Goal: Task Accomplishment & Management: Use online tool/utility

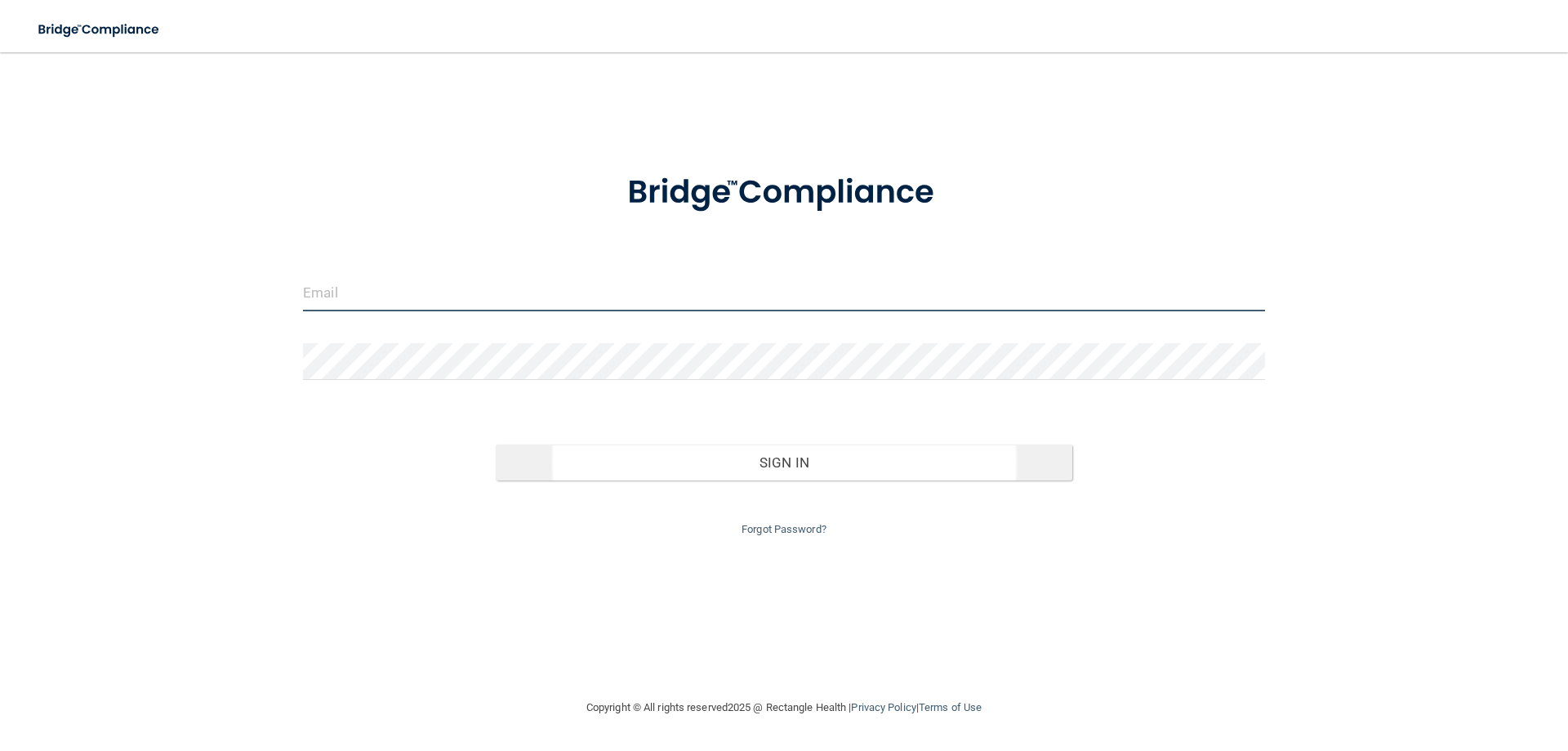
type input "[EMAIL_ADDRESS][DOMAIN_NAME]"
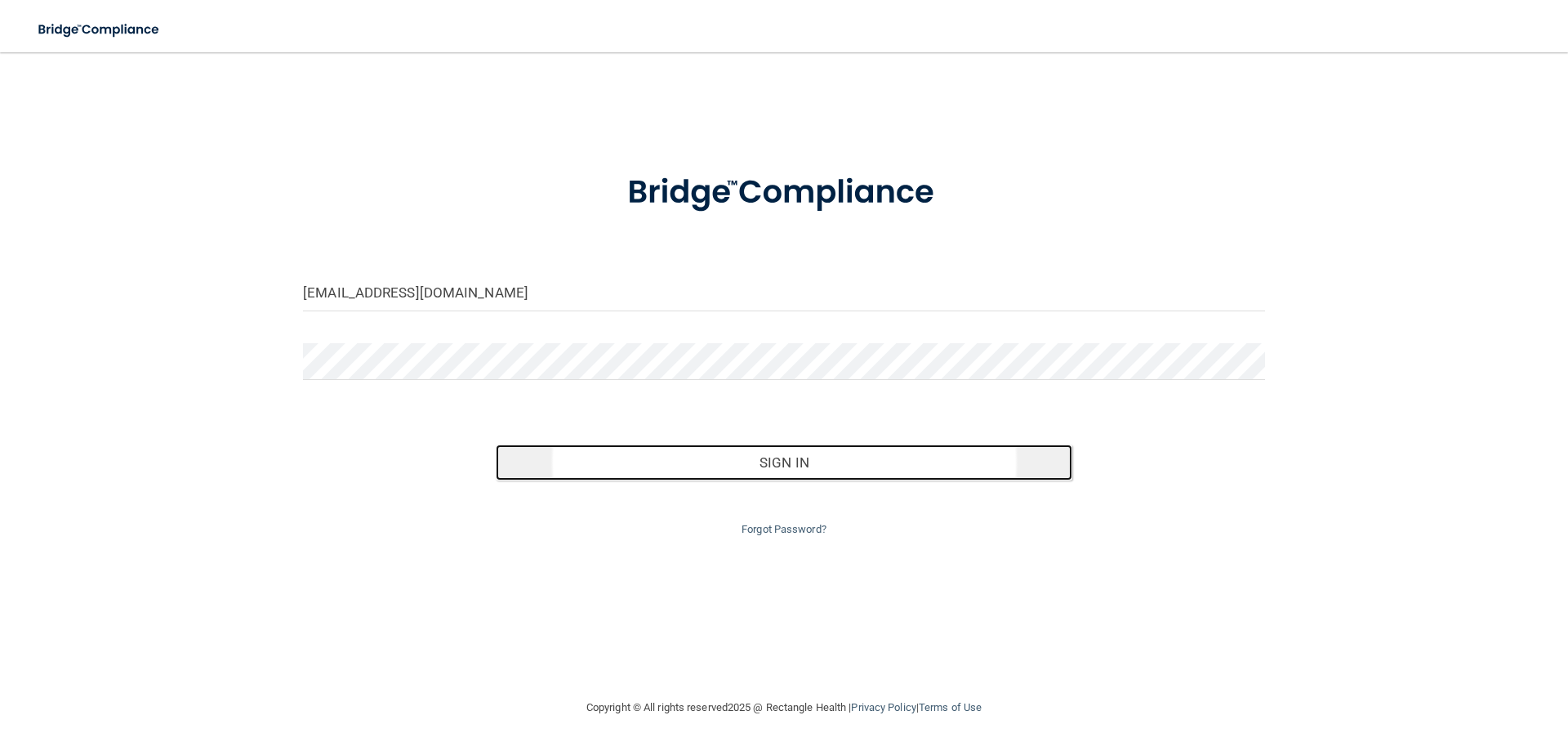
click at [771, 466] on button "Sign In" at bounding box center [784, 462] width 578 height 36
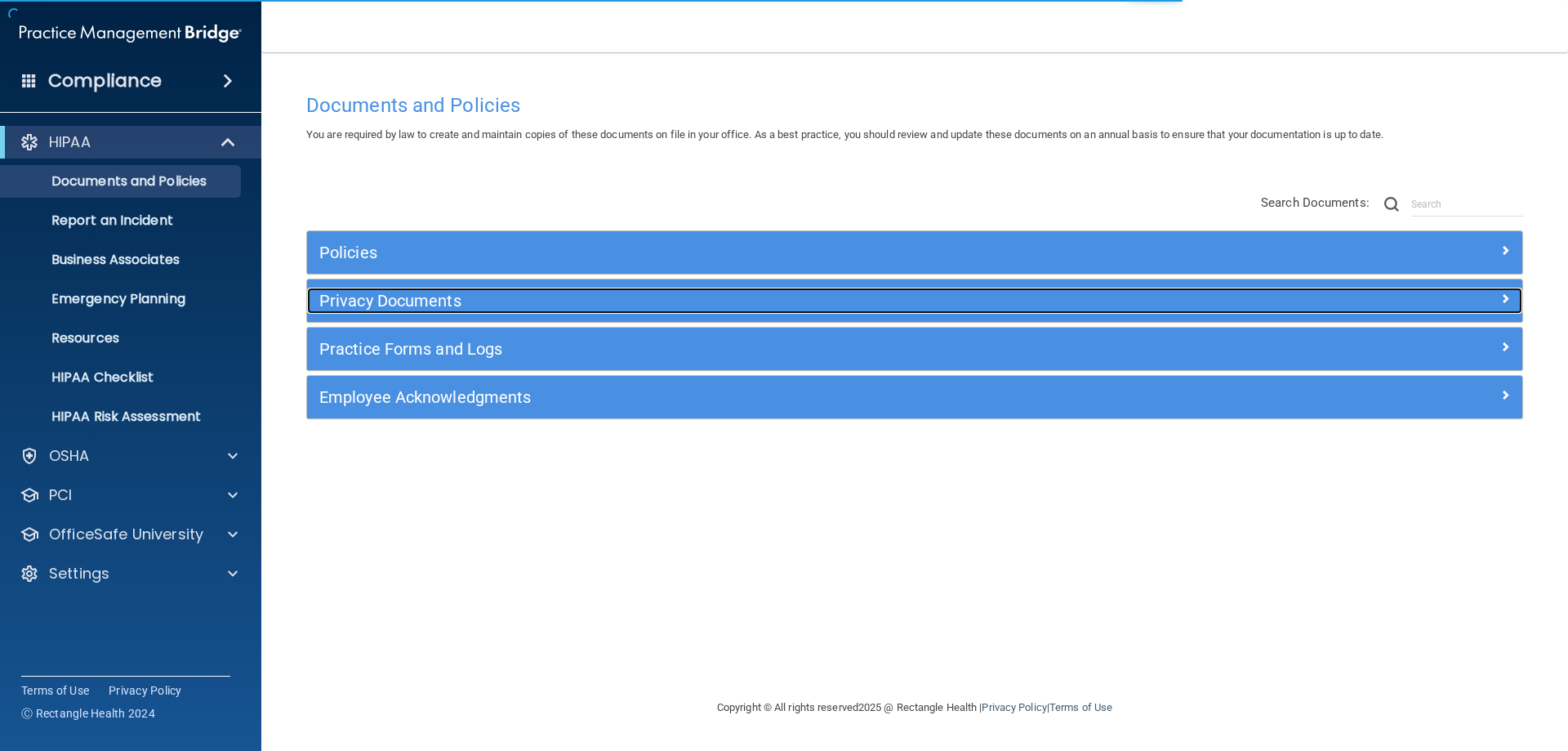
click at [386, 302] on h5 "Privacy Documents" at bounding box center [762, 301] width 887 height 18
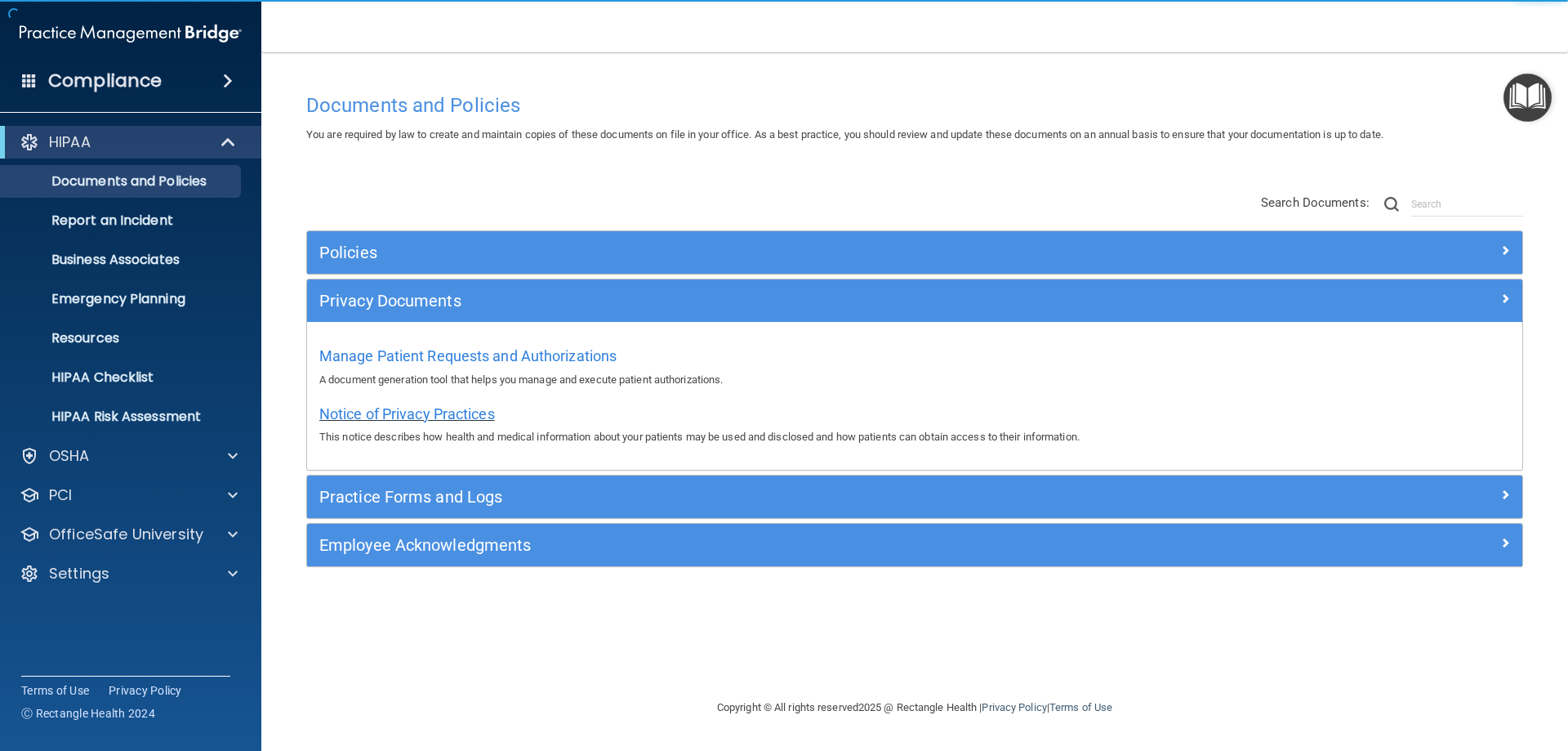
click at [395, 413] on span "Notice of Privacy Practices" at bounding box center [406, 413] width 176 height 17
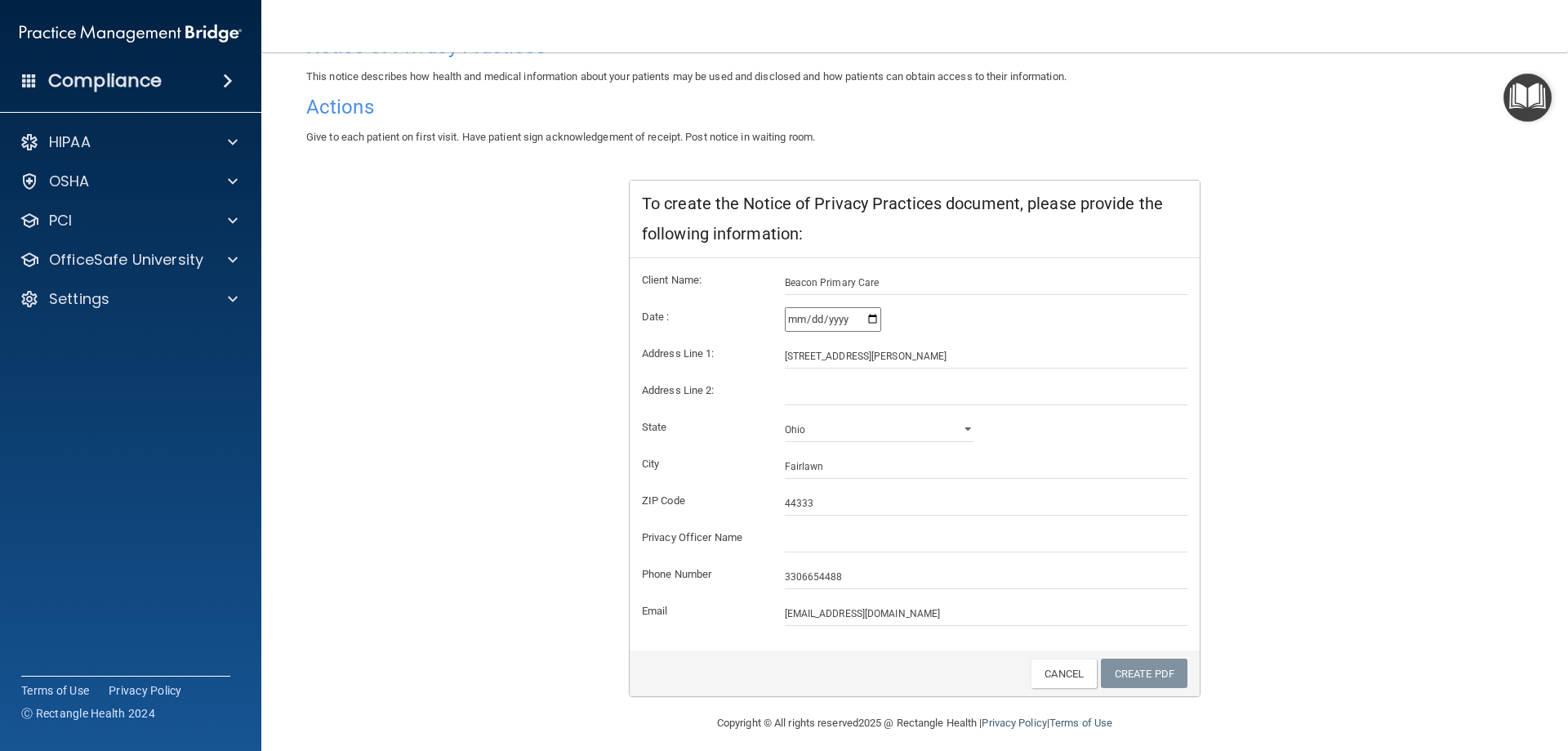
scroll to position [156, 0]
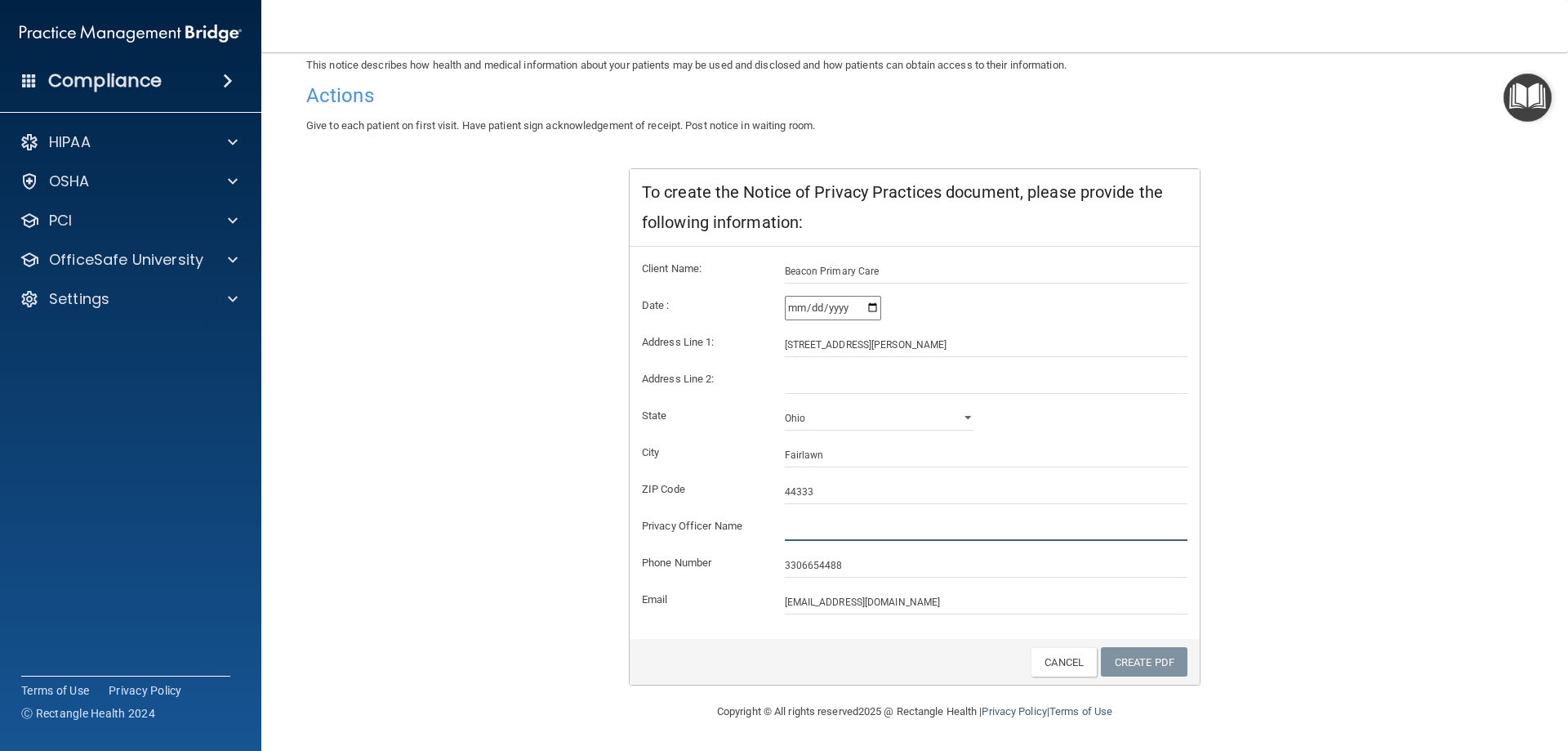
click at [799, 533] on input "text" at bounding box center [986, 528] width 404 height 25
type input "[PERSON_NAME], MD"
click at [1141, 660] on link "Create PDF" at bounding box center [1144, 662] width 87 height 31
